Goal: Task Accomplishment & Management: Complete application form

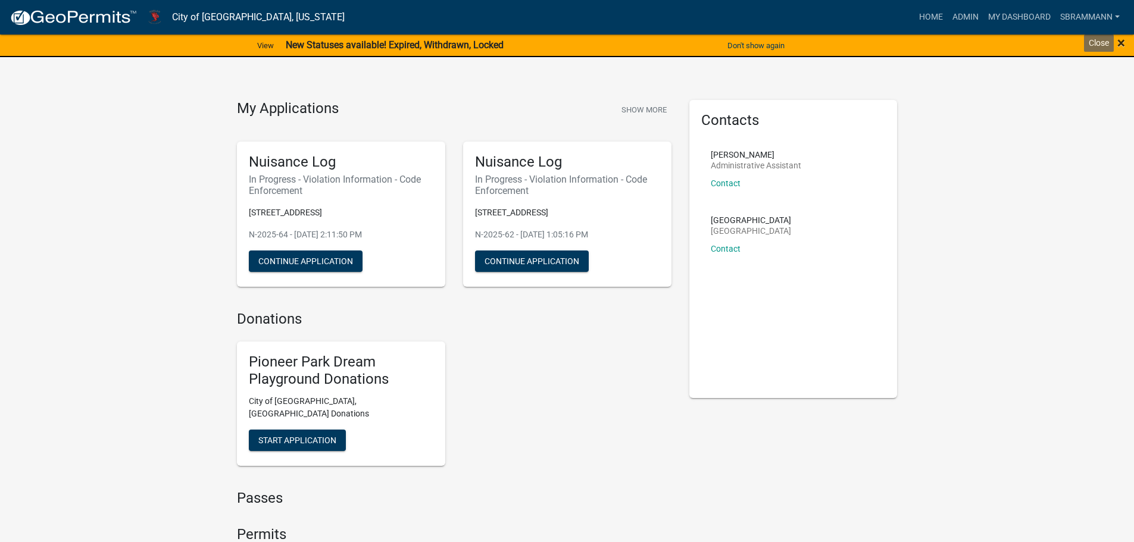
click at [1120, 40] on span "×" at bounding box center [1121, 43] width 8 height 17
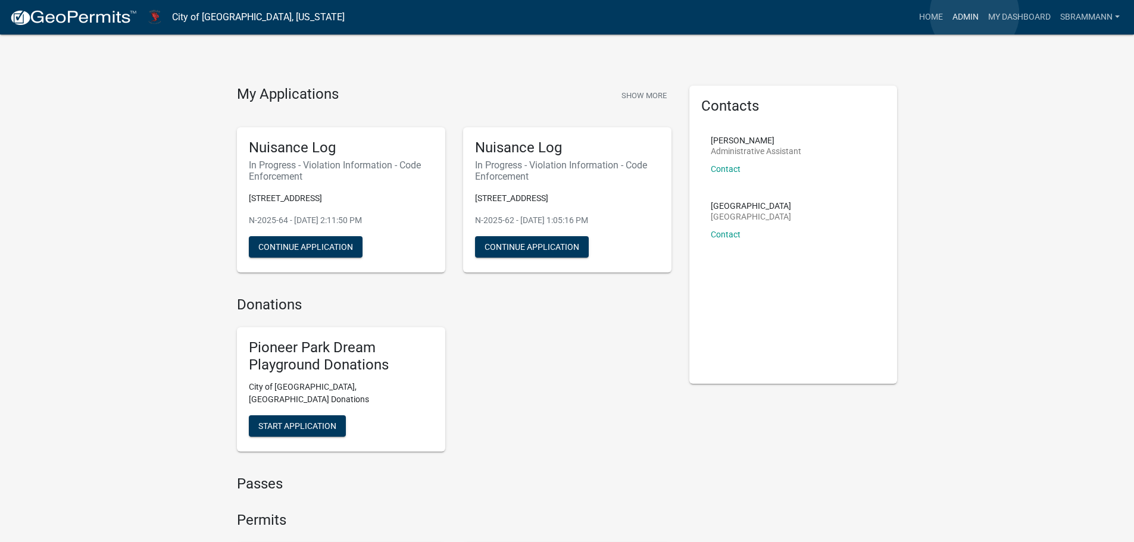
click at [974, 14] on link "Admin" at bounding box center [965, 17] width 36 height 23
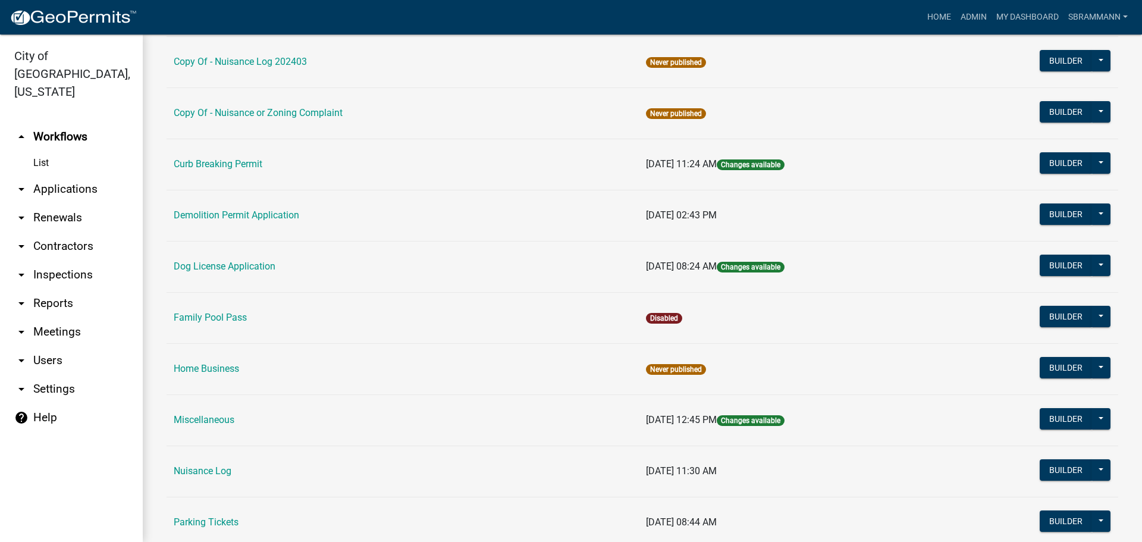
scroll to position [417, 0]
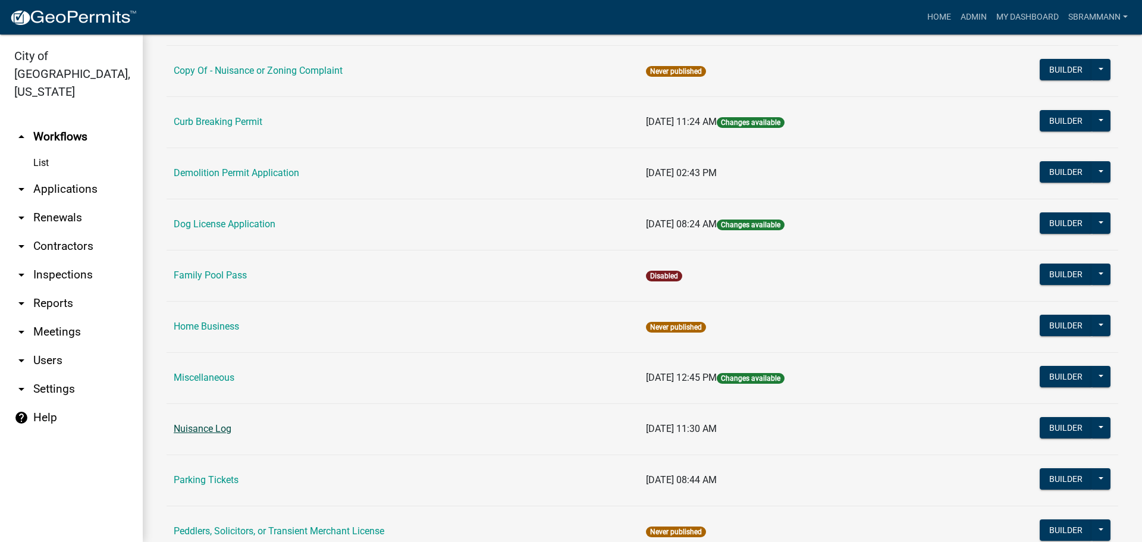
click at [201, 427] on link "Nuisance Log" at bounding box center [203, 428] width 58 height 11
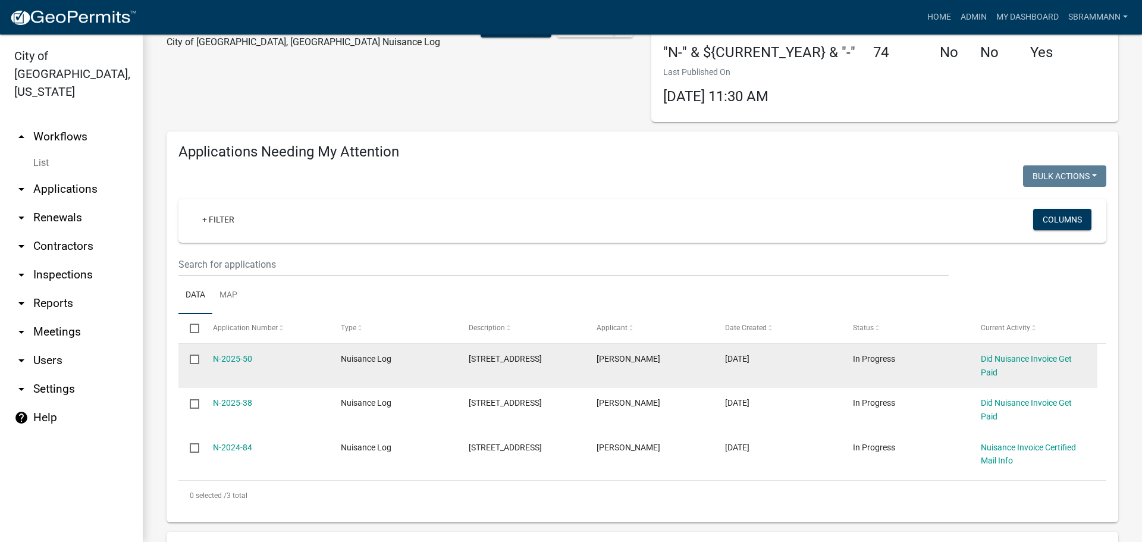
select select "3: 100"
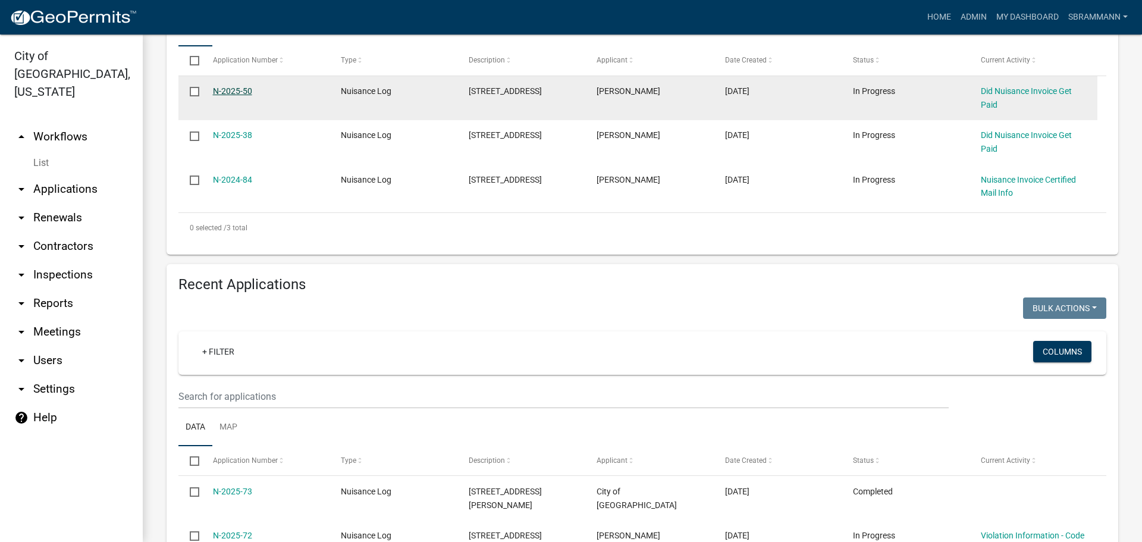
click at [242, 90] on link "N-2025-50" at bounding box center [232, 91] width 39 height 10
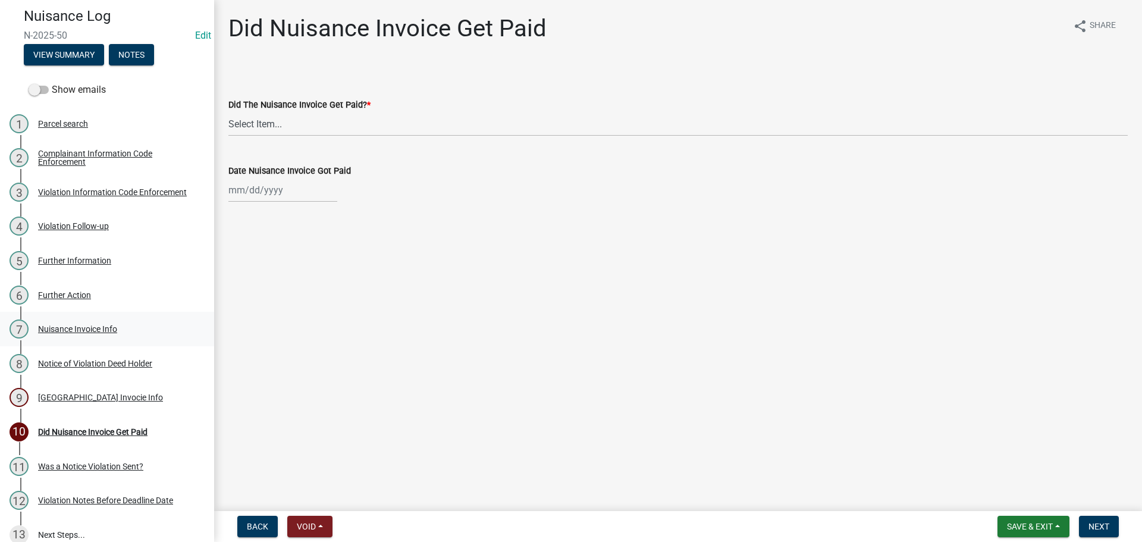
scroll to position [119, 0]
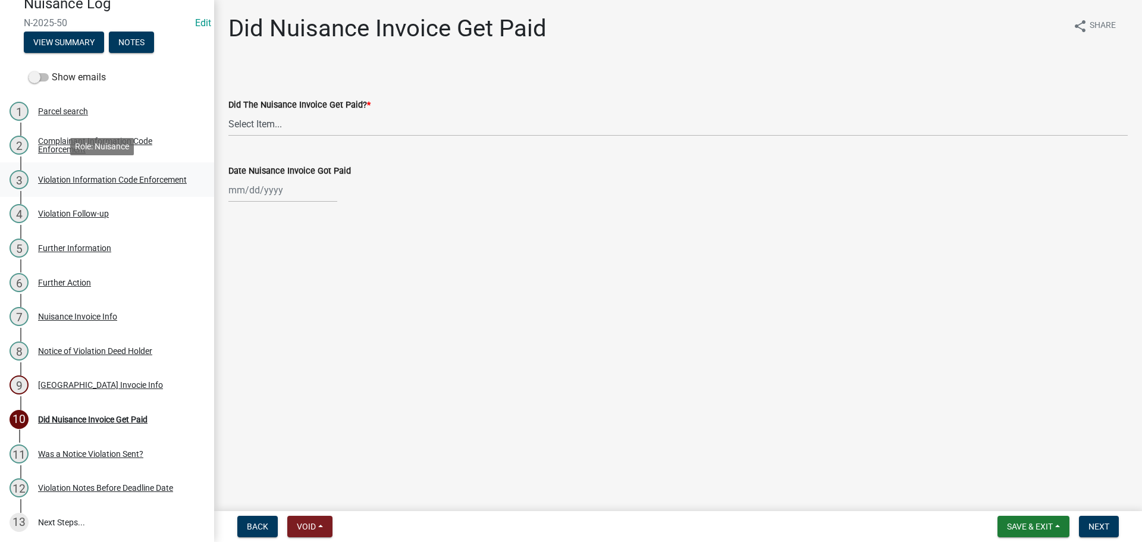
click at [62, 176] on div "Violation Information Code Enforcement" at bounding box center [112, 180] width 149 height 8
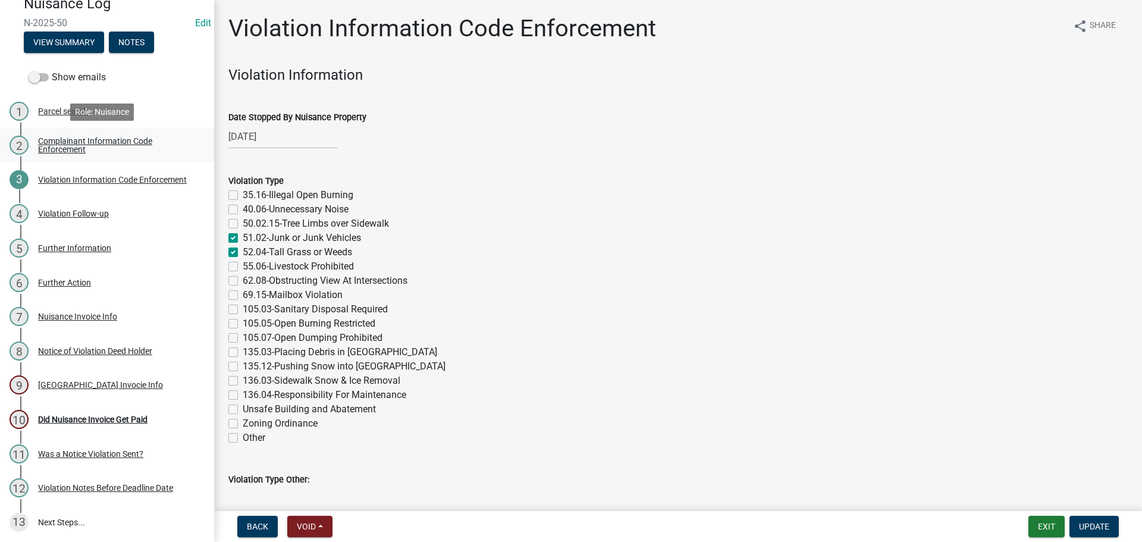
click at [60, 141] on div "Complainant Information Code Enforcement" at bounding box center [116, 145] width 157 height 17
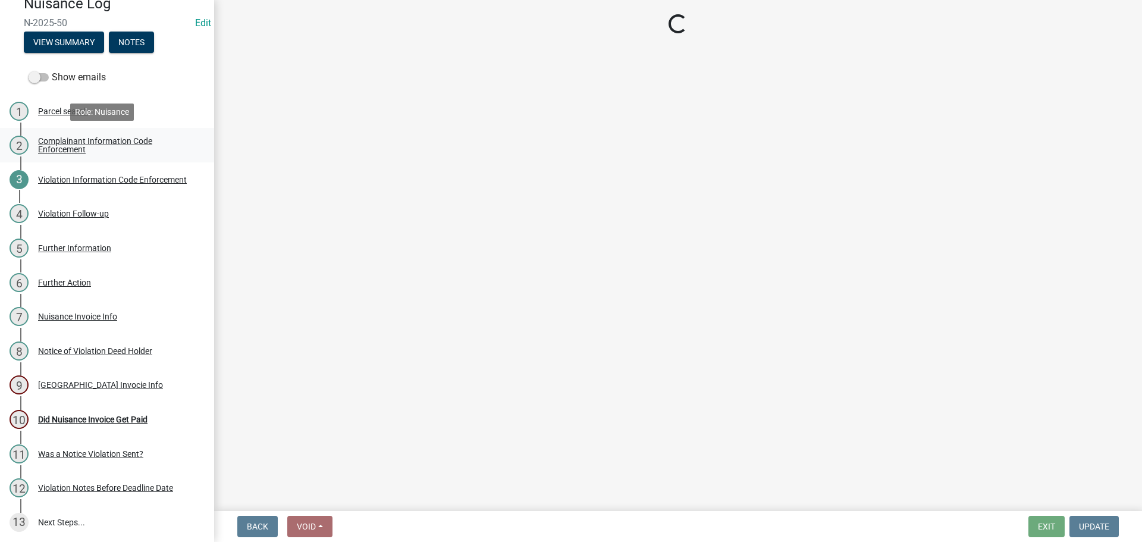
select select "49b6a45b-4058-468a-b08f-043d13f31423"
select select "c036b1b8-0d0a-4718-af47-3855d29bc181"
select select "db954dd5-c658-4052-8664-ee6695e82e3a"
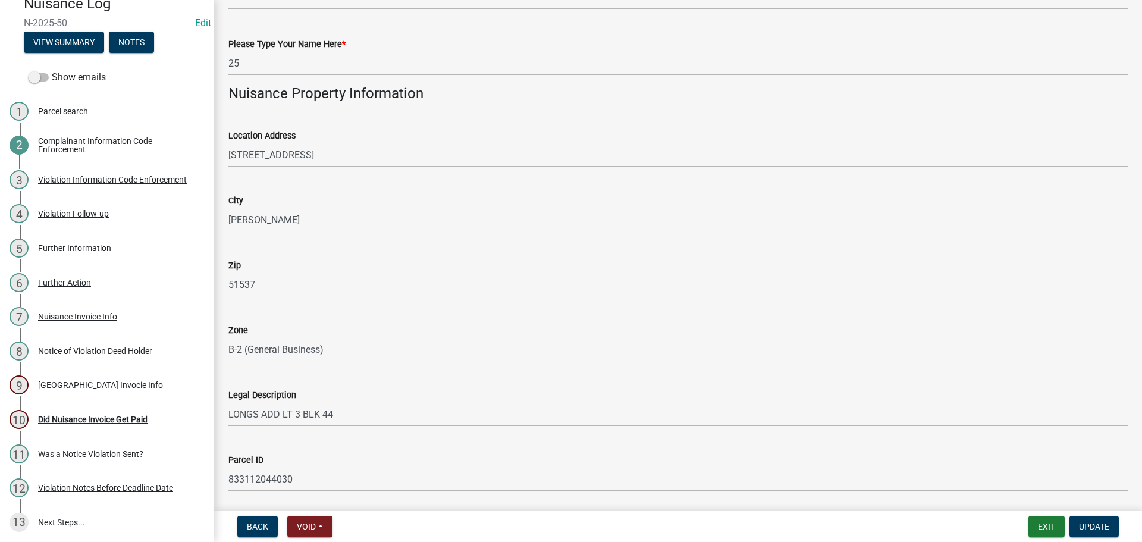
scroll to position [774, 0]
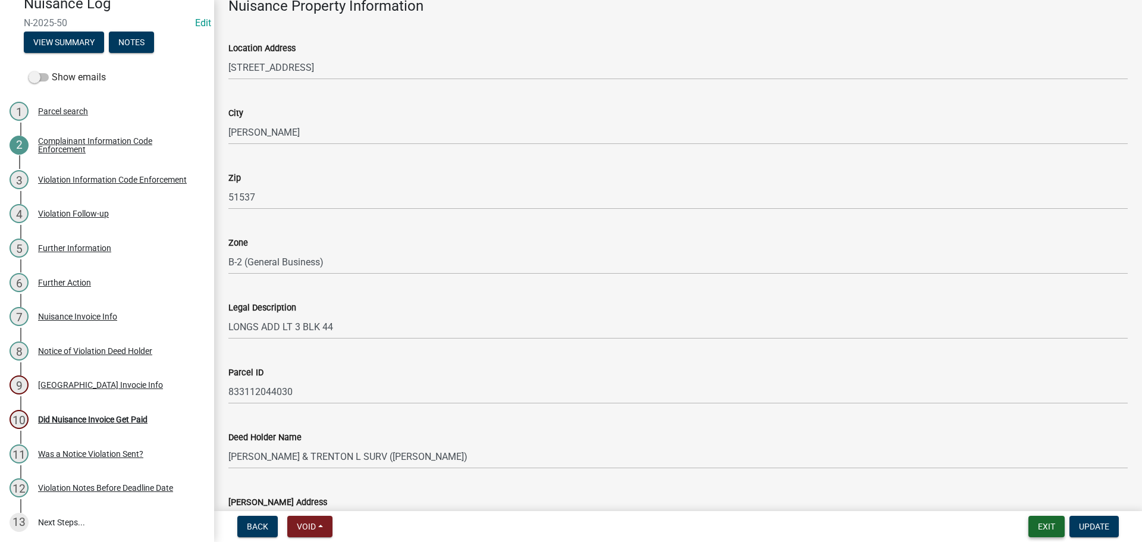
click at [1046, 524] on button "Exit" at bounding box center [1047, 526] width 36 height 21
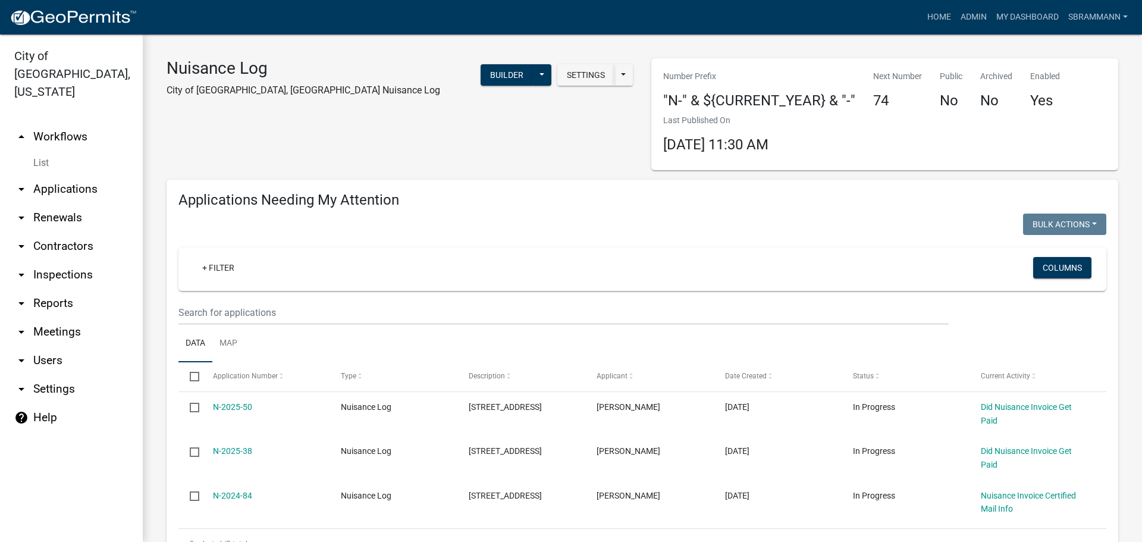
select select "3: 100"
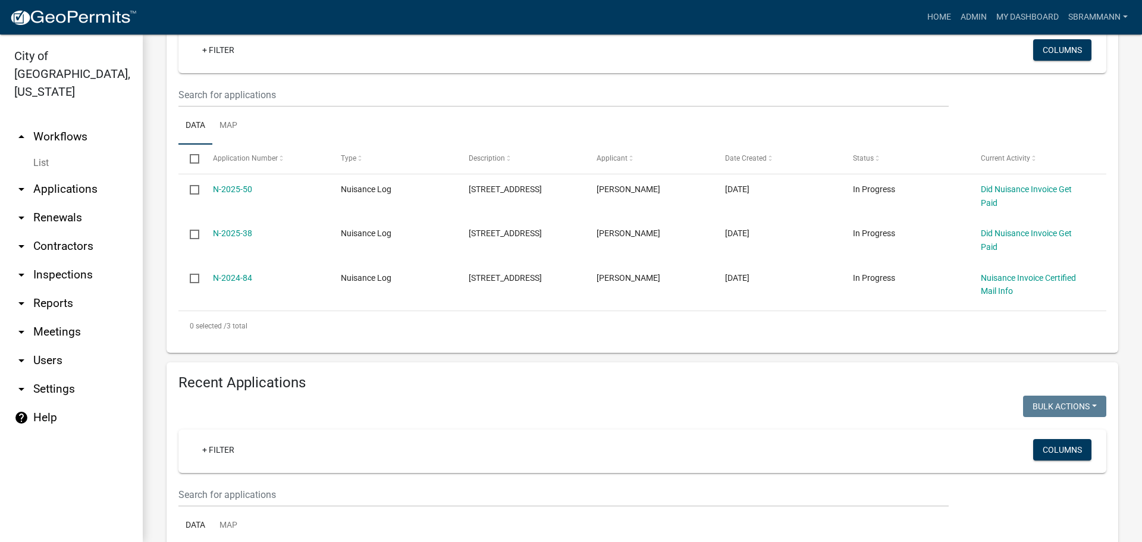
scroll to position [238, 0]
